Goal: Feedback & Contribution: Leave review/rating

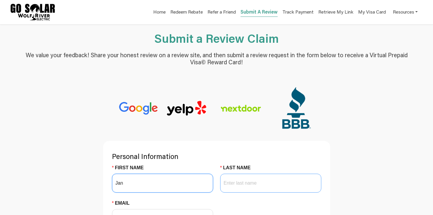
type input "Jan"
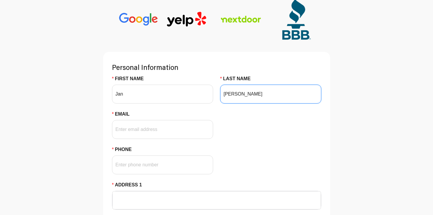
scroll to position [99, 0]
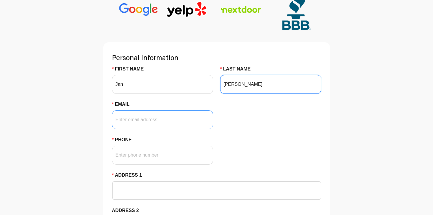
type input "[PERSON_NAME]"
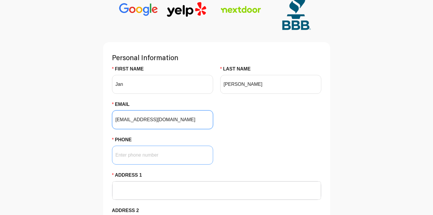
type input "[EMAIL_ADDRESS][DOMAIN_NAME]"
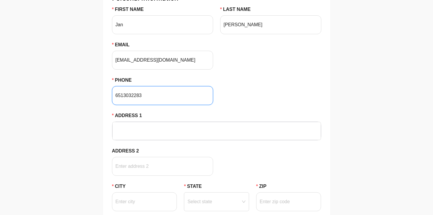
scroll to position [163, 0]
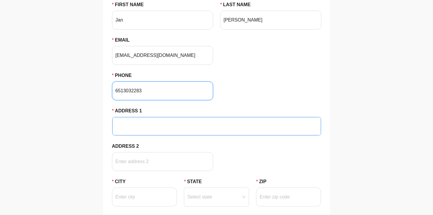
type input "6513032283"
click at [121, 121] on input "Address 1" at bounding box center [217, 126] width 202 height 18
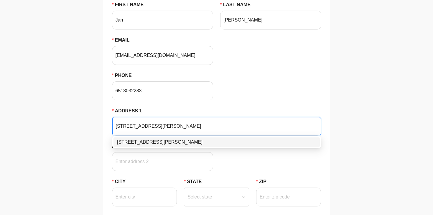
click at [164, 142] on div "[STREET_ADDRESS][PERSON_NAME]" at bounding box center [216, 141] width 199 height 7
type input "[STREET_ADDRESS][PERSON_NAME]"
type input "Marine on Saint Croix"
type input "55047"
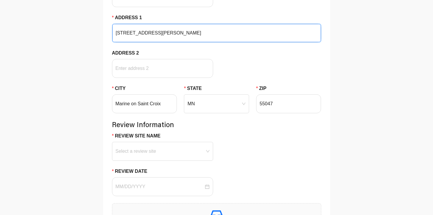
scroll to position [257, 0]
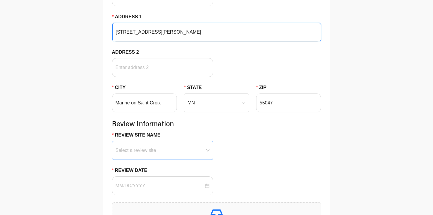
click at [120, 147] on input "Review Site Name" at bounding box center [162, 145] width 94 height 9
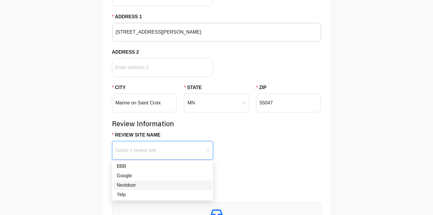
click at [128, 184] on div "Nextdoor" at bounding box center [163, 184] width 92 height 7
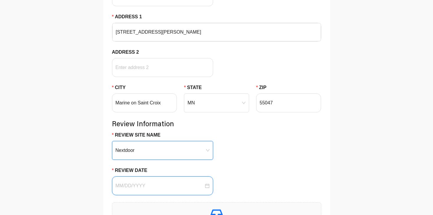
click at [118, 185] on input "Review Date" at bounding box center [159, 185] width 88 height 7
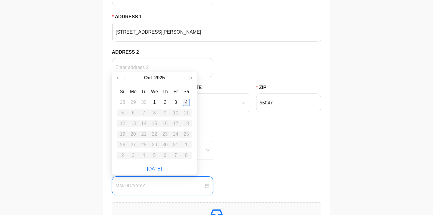
type input "[DATE]"
click at [188, 102] on div "4" at bounding box center [186, 102] width 7 height 7
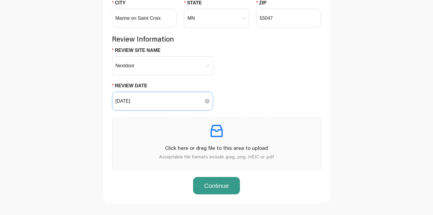
scroll to position [344, 0]
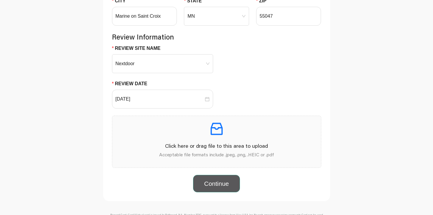
click at [219, 182] on button "Continue" at bounding box center [216, 184] width 47 height 18
click at [219, 125] on icon "inbox" at bounding box center [216, 128] width 16 height 16
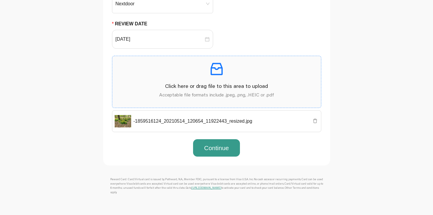
scroll to position [404, 0]
click at [317, 117] on button "button" at bounding box center [314, 120] width 7 height 6
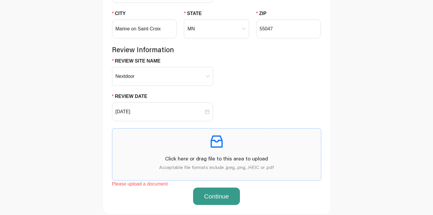
scroll to position [332, 0]
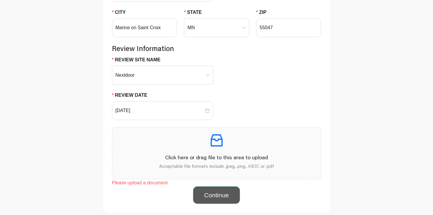
click at [217, 201] on button "Continue" at bounding box center [216, 195] width 47 height 18
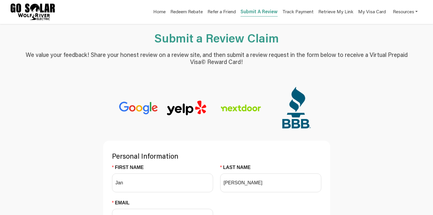
scroll to position [0, 0]
click at [256, 12] on link "Submit A Review" at bounding box center [258, 13] width 37 height 8
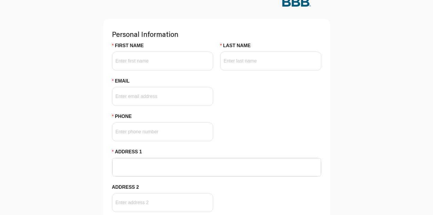
scroll to position [123, 0]
